Goal: Find contact information: Find contact information

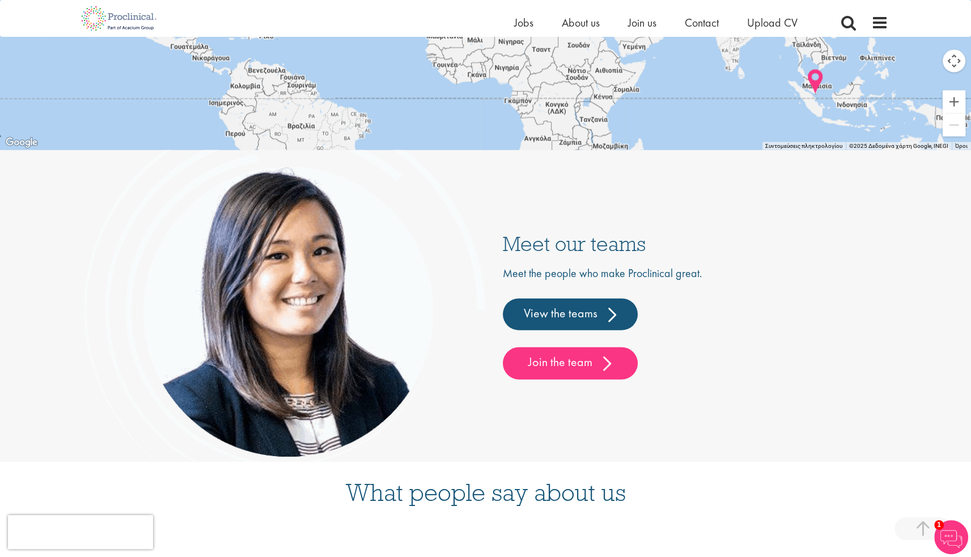
scroll to position [2720, 0]
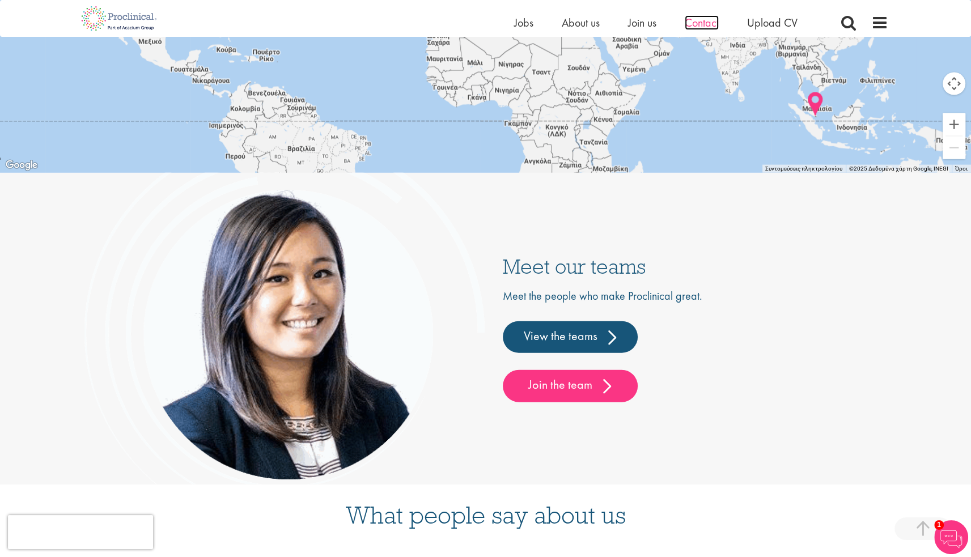
click at [700, 24] on span "Contact" at bounding box center [701, 22] width 34 height 15
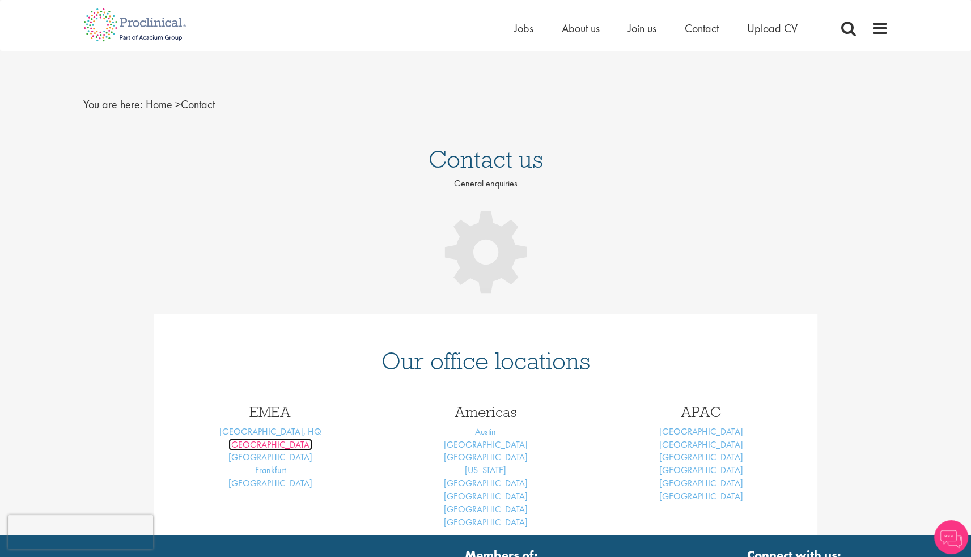
click at [277, 448] on link "Basel" at bounding box center [270, 445] width 84 height 12
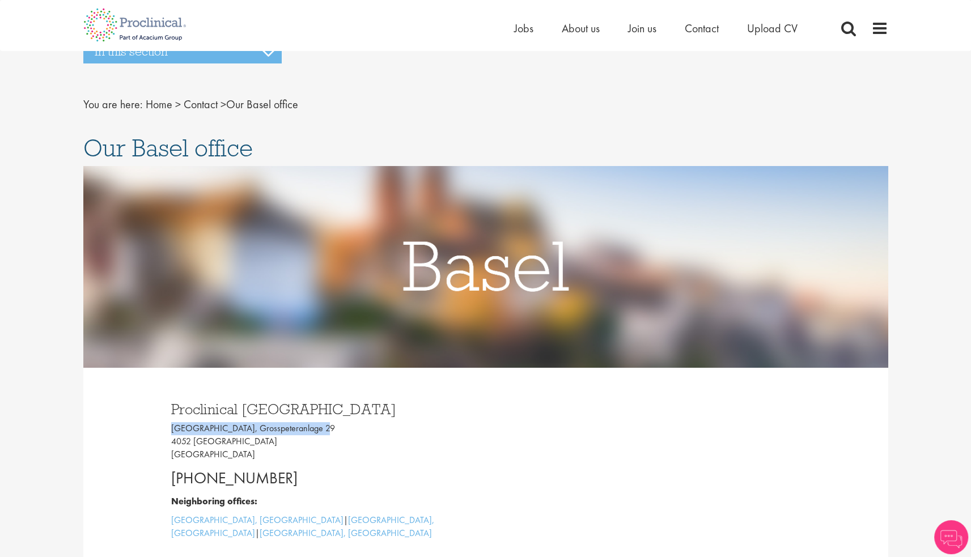
drag, startPoint x: 172, startPoint y: 430, endPoint x: 320, endPoint y: 426, distance: 147.9
click at [320, 426] on p "Grosspeter Tower, Grosspeteranlage 29 4052 Basel Switzerland" at bounding box center [324, 441] width 306 height 39
click at [296, 425] on p "Grosspeter Tower, Grosspeteranlage 29 4052 Basel Switzerland" at bounding box center [324, 441] width 306 height 39
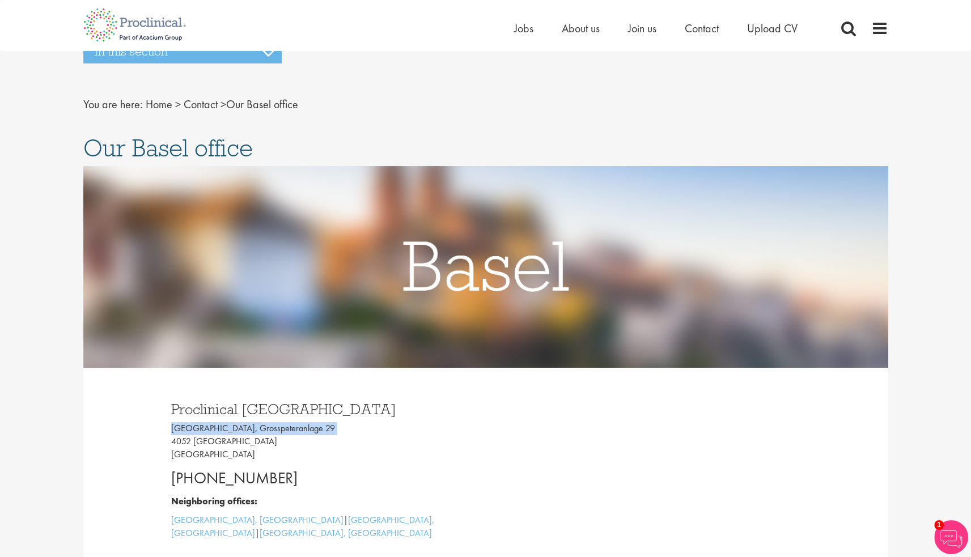
click at [296, 425] on p "Grosspeter Tower, Grosspeteranlage 29 4052 Basel Switzerland" at bounding box center [324, 441] width 306 height 39
copy p "Grosspeter Tower, Grosspeteranlage 29"
